Goal: Transaction & Acquisition: Purchase product/service

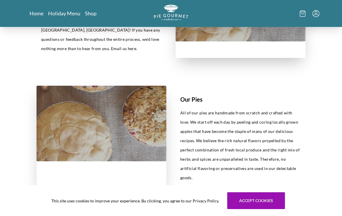
scroll to position [195, 0]
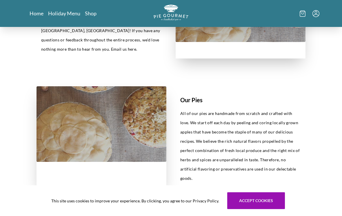
click at [33, 14] on link "Home" at bounding box center [37, 13] width 14 height 7
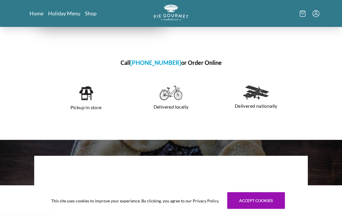
scroll to position [362, 0]
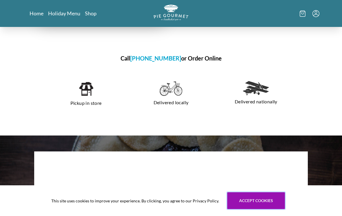
click at [249, 205] on button "Accept cookies" at bounding box center [256, 201] width 58 height 17
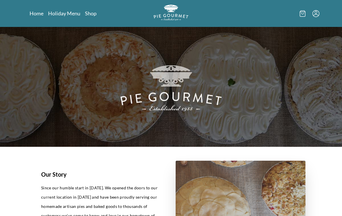
scroll to position [0, 0]
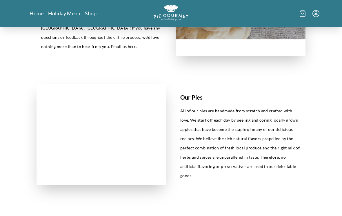
scroll to position [198, 0]
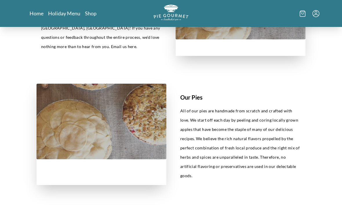
click at [60, 109] on img at bounding box center [102, 121] width 130 height 75
click at [194, 101] on h1 "Our Pies" at bounding box center [240, 97] width 121 height 9
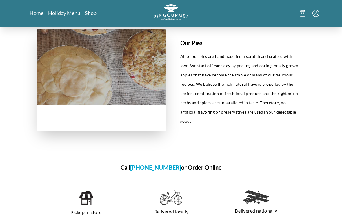
scroll to position [253, 0]
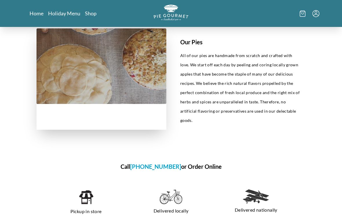
click at [202, 163] on h1 "Call [PHONE_NUMBER] or Order Online" at bounding box center [171, 167] width 269 height 9
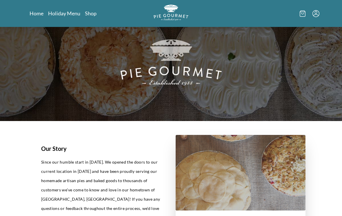
scroll to position [0, 0]
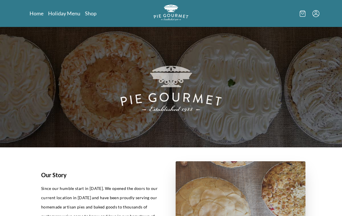
click at [64, 16] on link "Holiday Menu" at bounding box center [64, 13] width 32 height 7
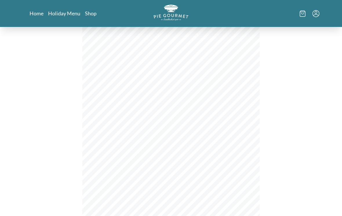
scroll to position [23, 0]
click at [92, 12] on link "Shop" at bounding box center [91, 13] width 12 height 7
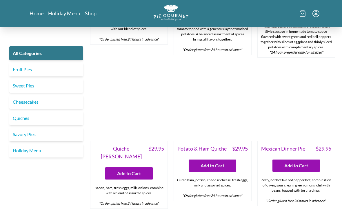
scroll to position [583, 0]
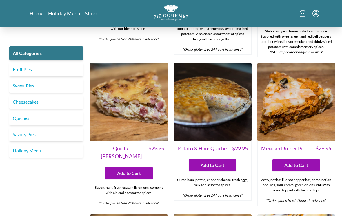
click at [149, 91] on img at bounding box center [129, 102] width 78 height 78
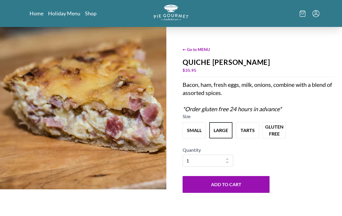
scroll to position [3, 0]
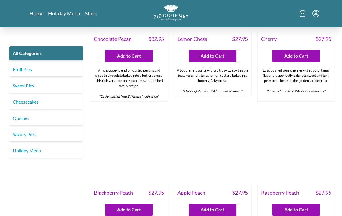
scroll to position [1488, 0]
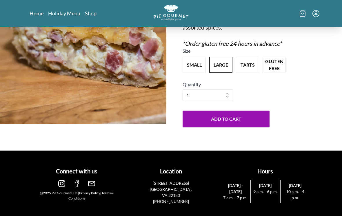
scroll to position [3, 0]
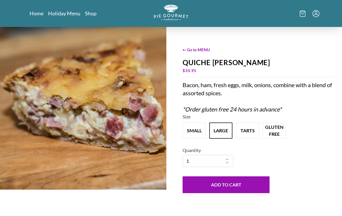
click at [193, 47] on span "← Go to MENU" at bounding box center [259, 50] width 153 height 6
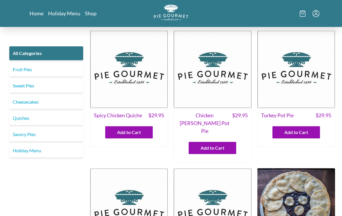
click at [196, 54] on img at bounding box center [213, 69] width 78 height 78
click at [146, 86] on img at bounding box center [129, 69] width 78 height 78
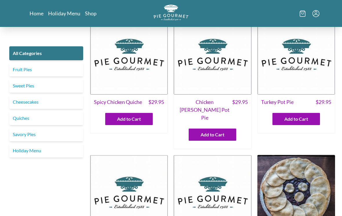
scroll to position [13, 0]
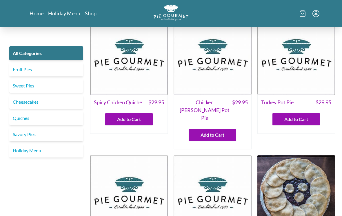
click at [314, 79] on img at bounding box center [297, 56] width 78 height 78
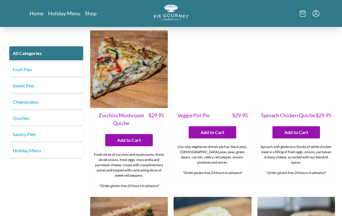
scroll to position [284, 0]
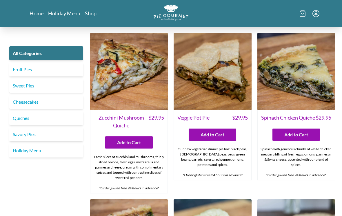
click at [52, 116] on link "Quiches" at bounding box center [46, 118] width 74 height 14
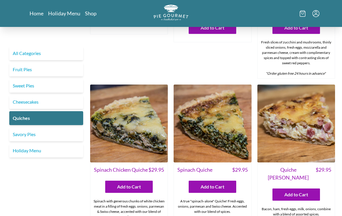
scroll to position [115, 0]
